Goal: Find specific page/section: Find specific page/section

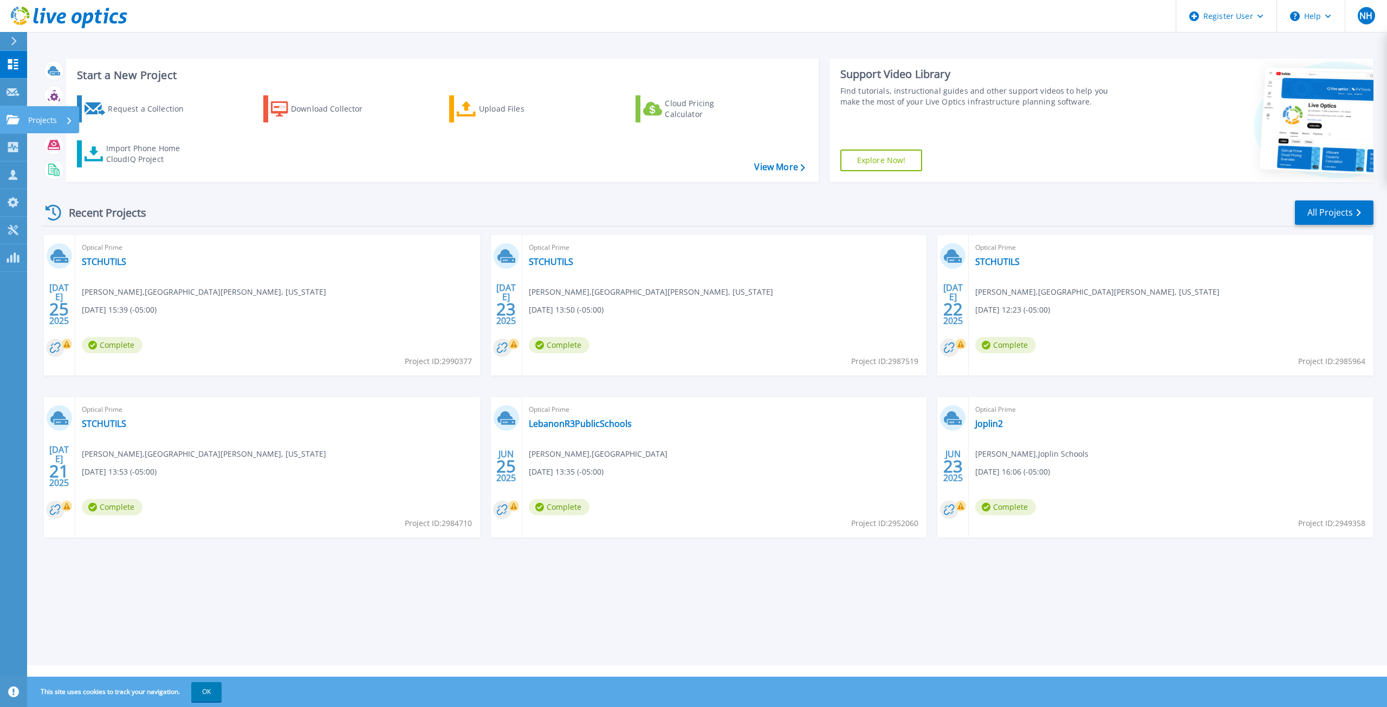
click at [22, 118] on link "Projects Projects" at bounding box center [13, 120] width 27 height 28
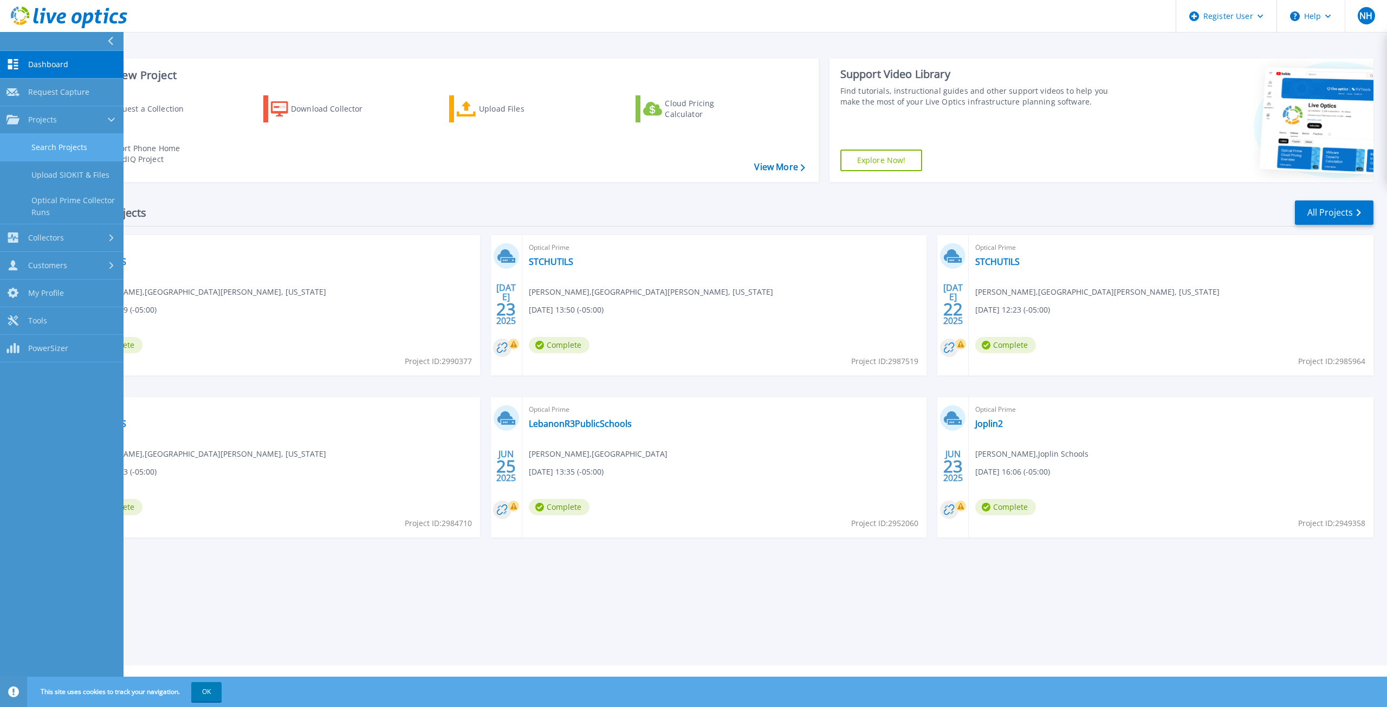
click at [84, 146] on link "Search Projects" at bounding box center [61, 148] width 123 height 28
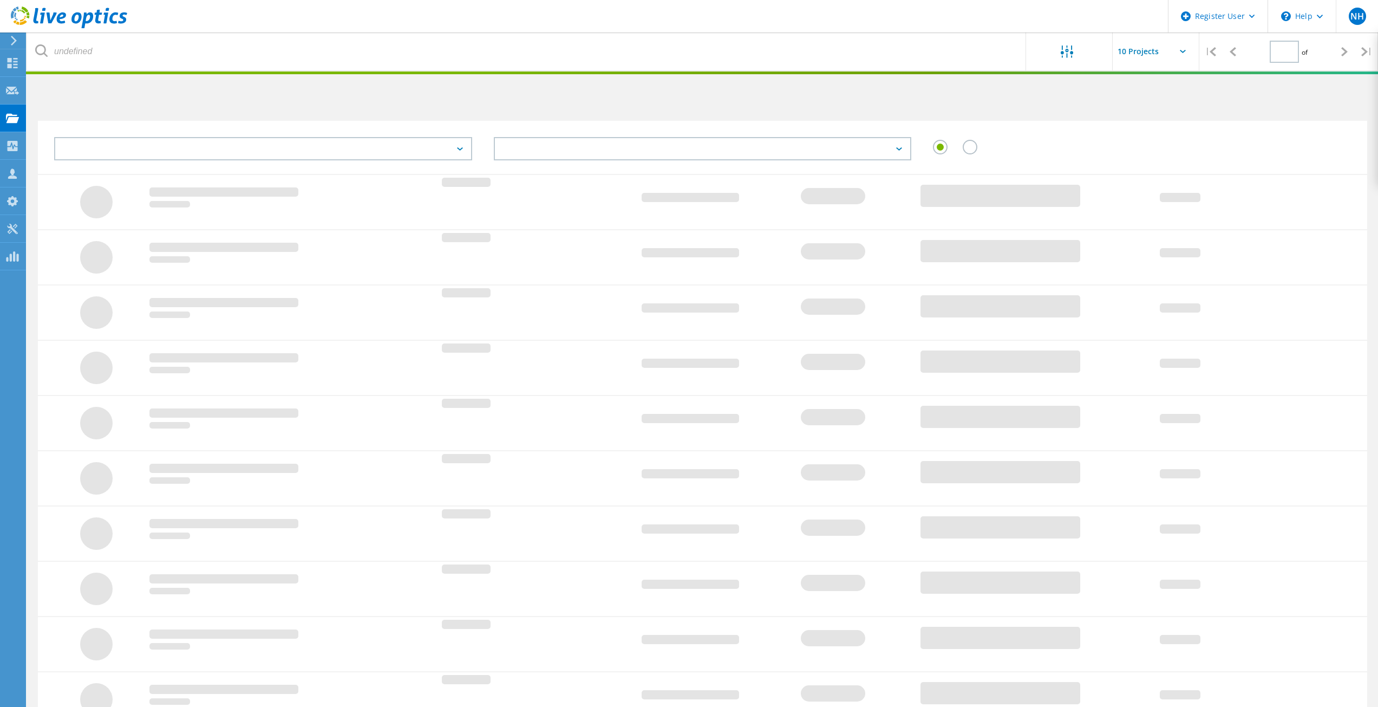
type input "1"
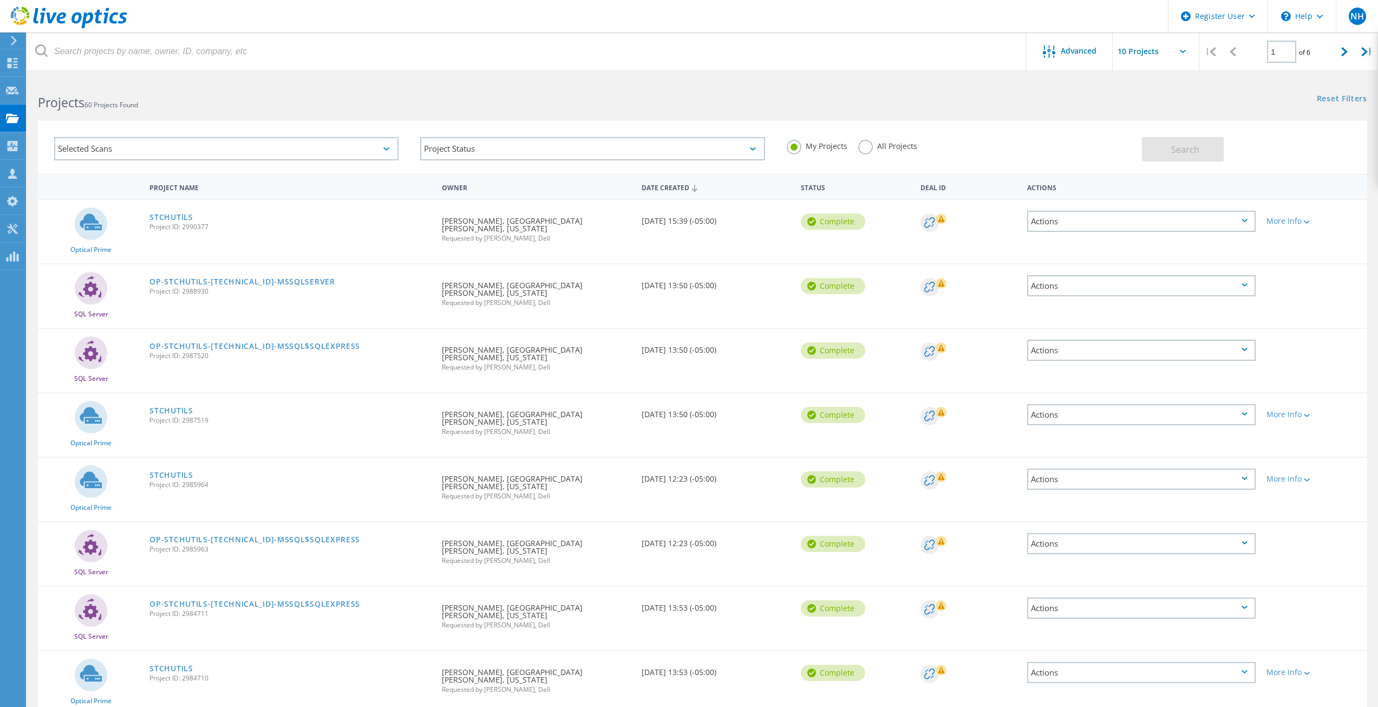
click at [140, 149] on div "Selected Scans" at bounding box center [226, 148] width 344 height 23
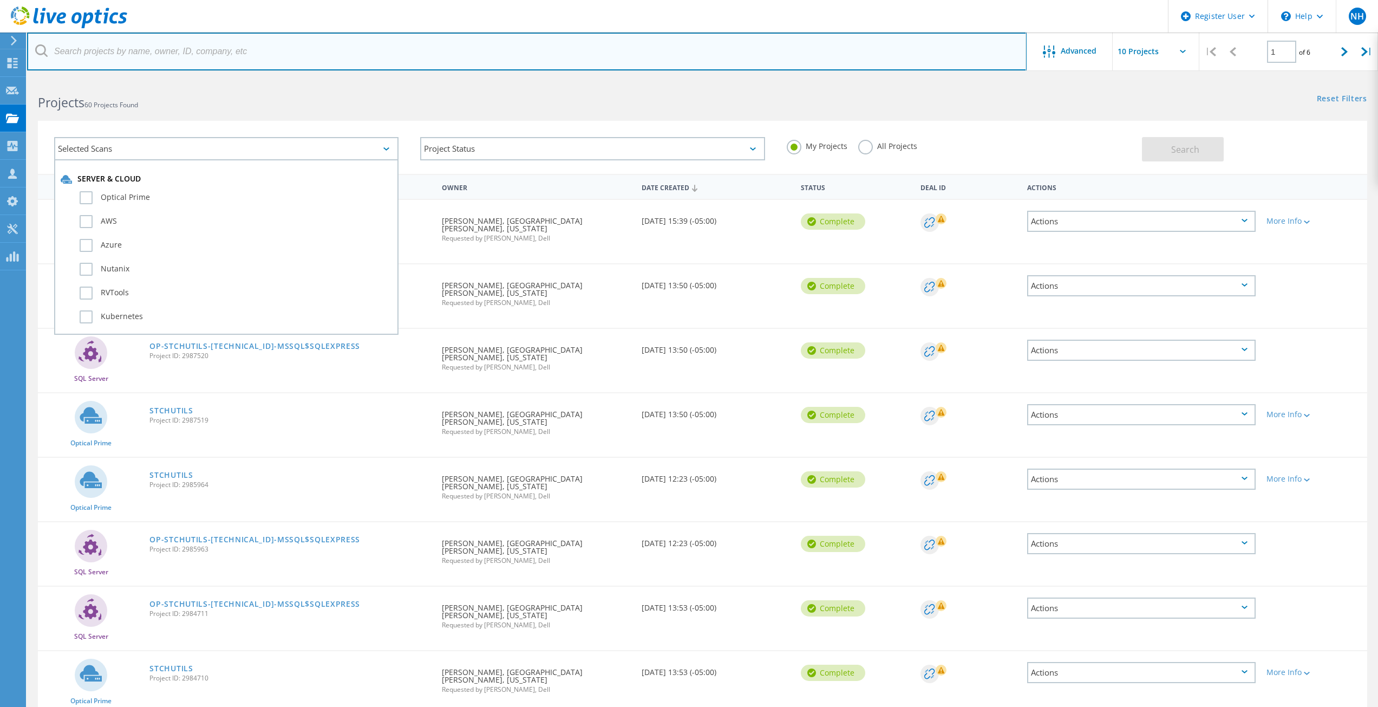
click at [138, 48] on input "text" at bounding box center [527, 51] width 1000 height 38
paste input "[EMAIL_ADDRESS][DOMAIN_NAME]"
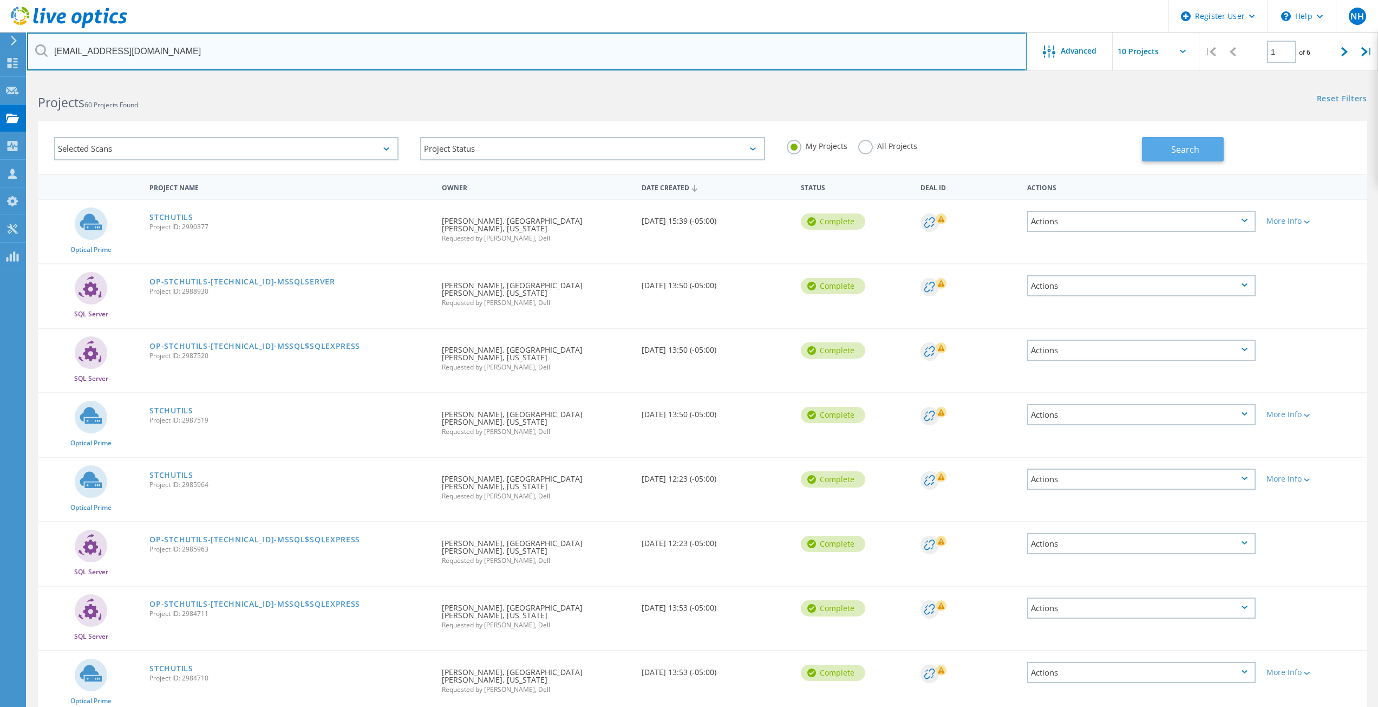
type input "[EMAIL_ADDRESS][DOMAIN_NAME]"
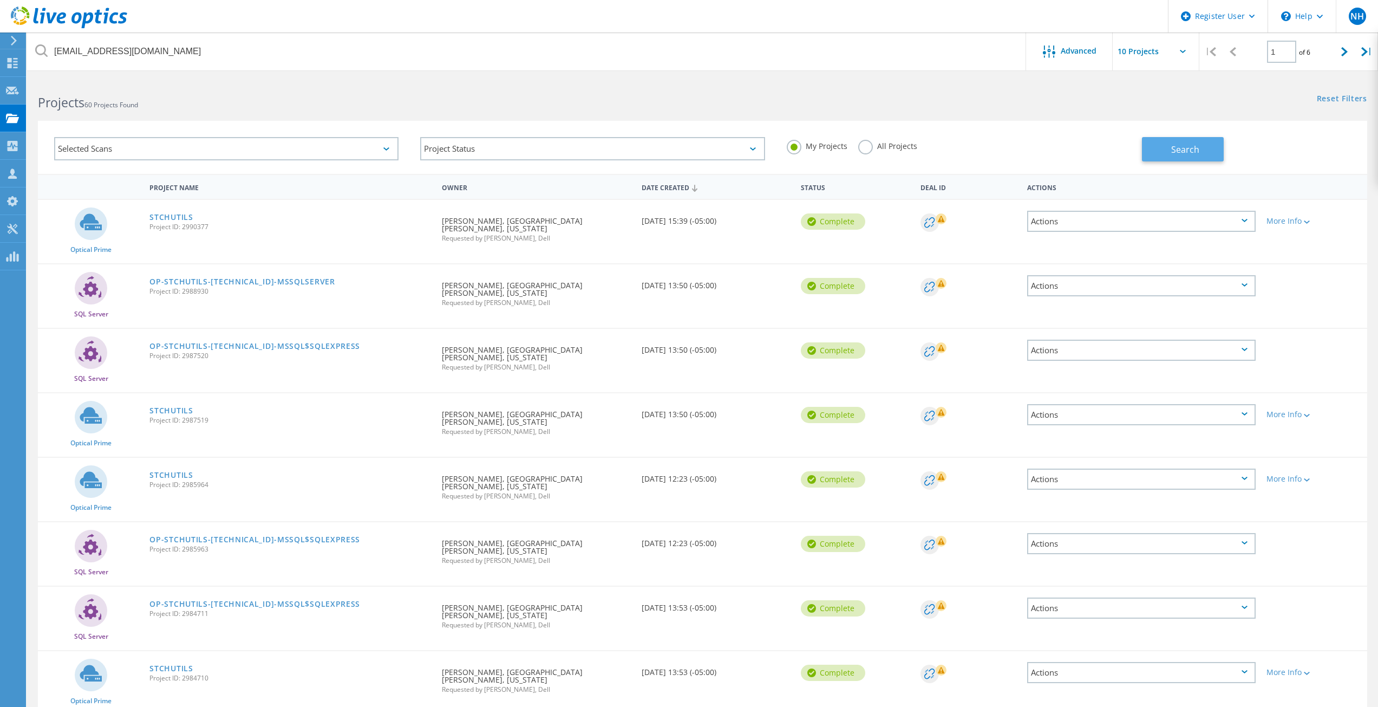
click at [1186, 144] on span "Search" at bounding box center [1185, 150] width 28 height 12
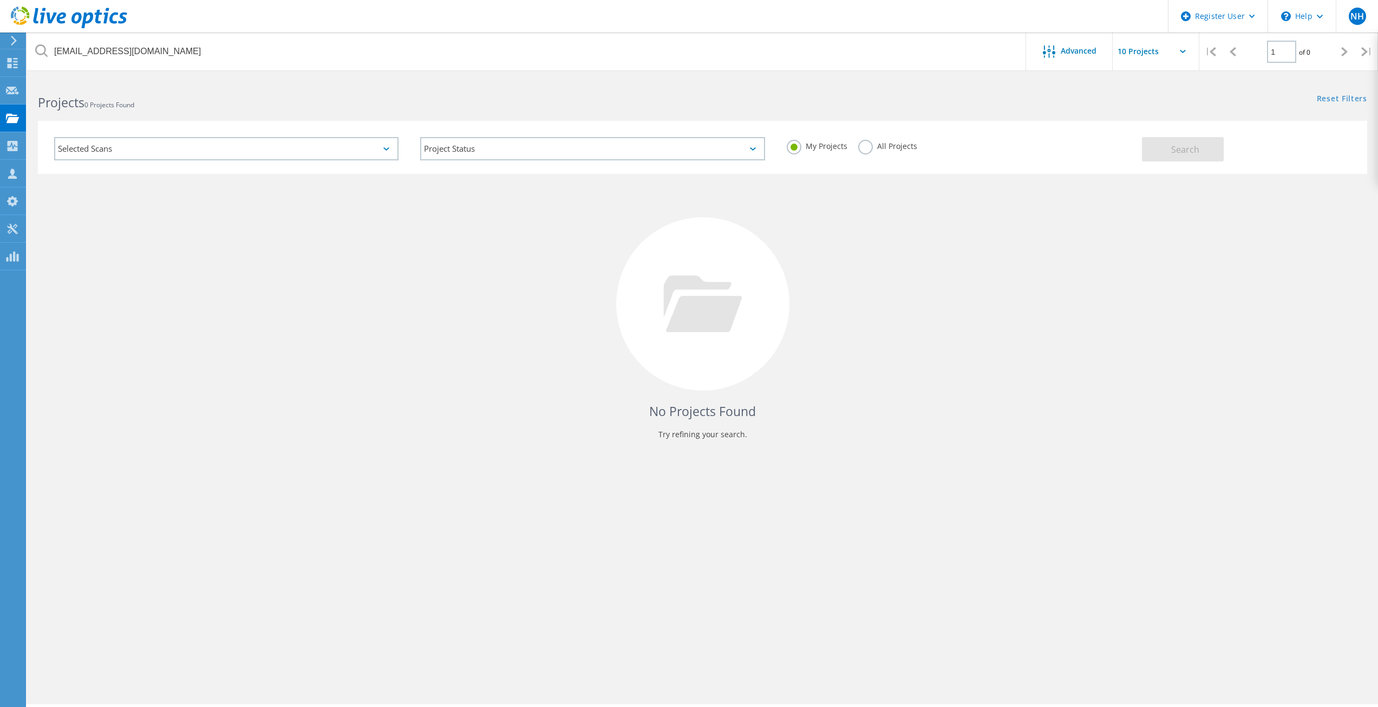
click at [860, 147] on label "All Projects" at bounding box center [887, 145] width 59 height 10
click at [0, 0] on input "All Projects" at bounding box center [0, 0] width 0 height 0
click at [1200, 154] on button "Search" at bounding box center [1183, 149] width 82 height 24
